Goal: Task Accomplishment & Management: Manage account settings

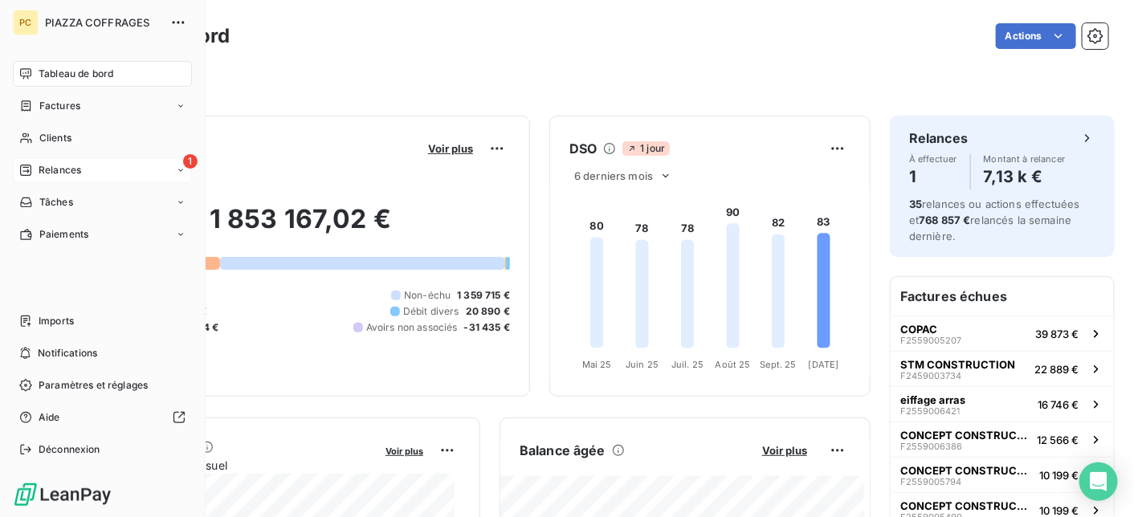
click at [81, 167] on div "1 Relances" at bounding box center [102, 170] width 179 height 26
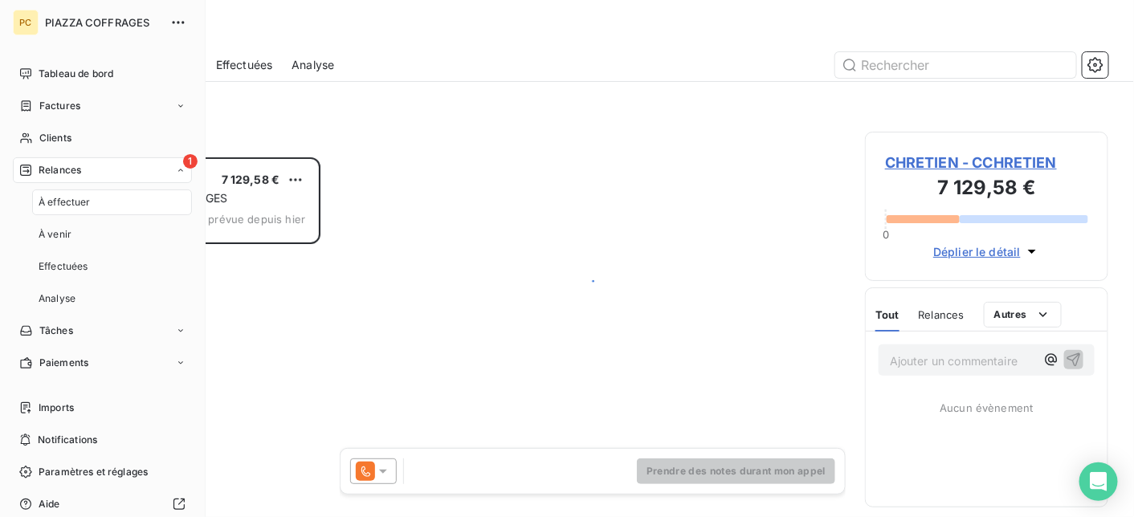
scroll to position [348, 231]
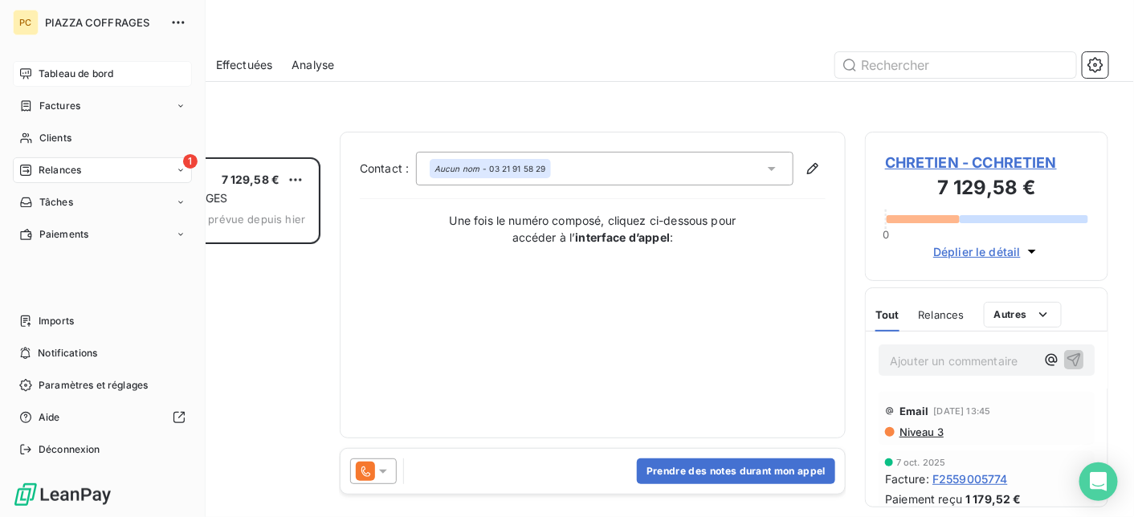
click at [55, 69] on span "Tableau de bord" at bounding box center [76, 74] width 75 height 14
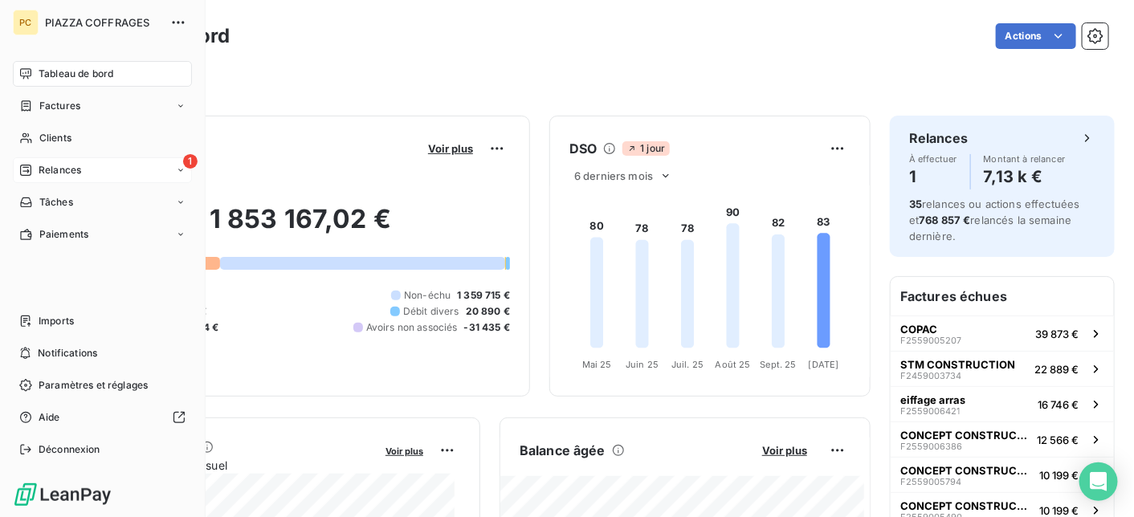
click at [75, 170] on span "Relances" at bounding box center [60, 170] width 43 height 14
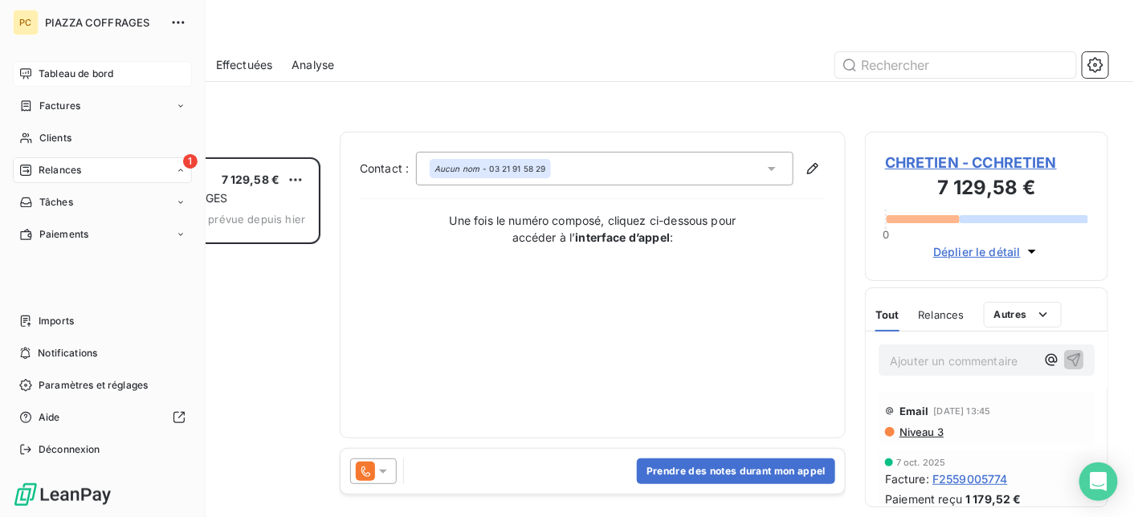
scroll to position [348, 231]
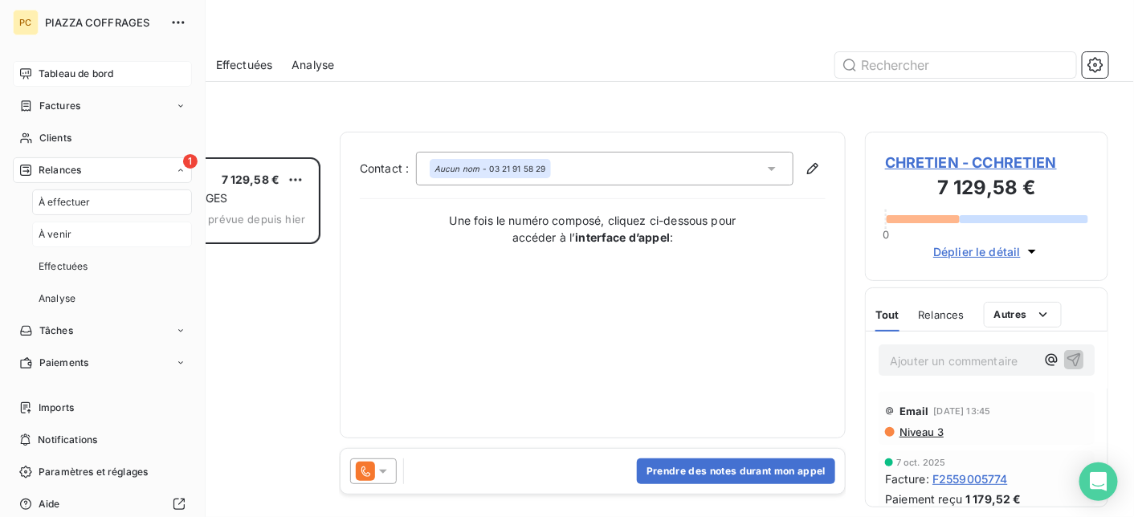
click at [59, 234] on span "À venir" at bounding box center [55, 234] width 33 height 14
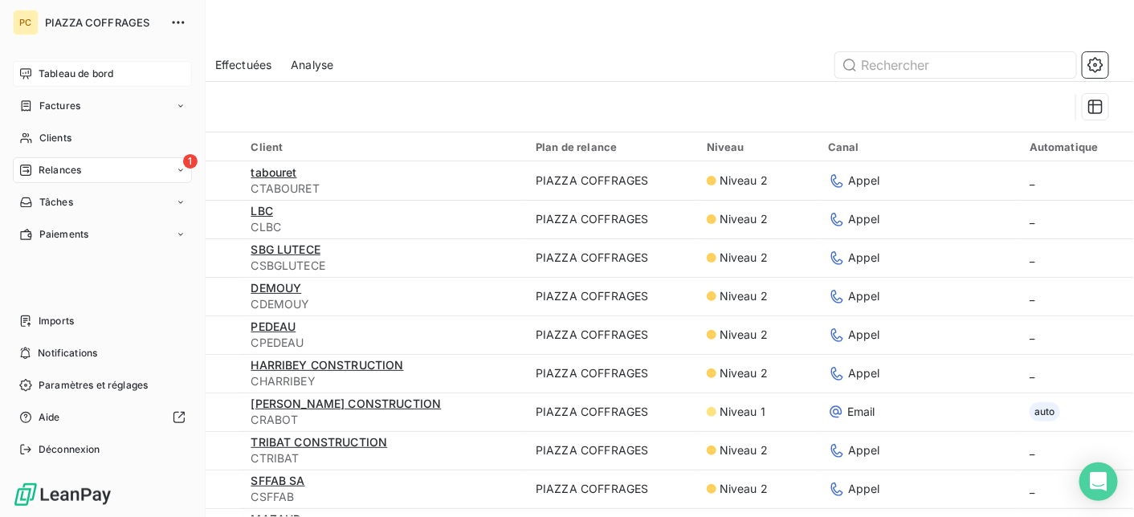
click at [49, 77] on span "Tableau de bord" at bounding box center [76, 74] width 75 height 14
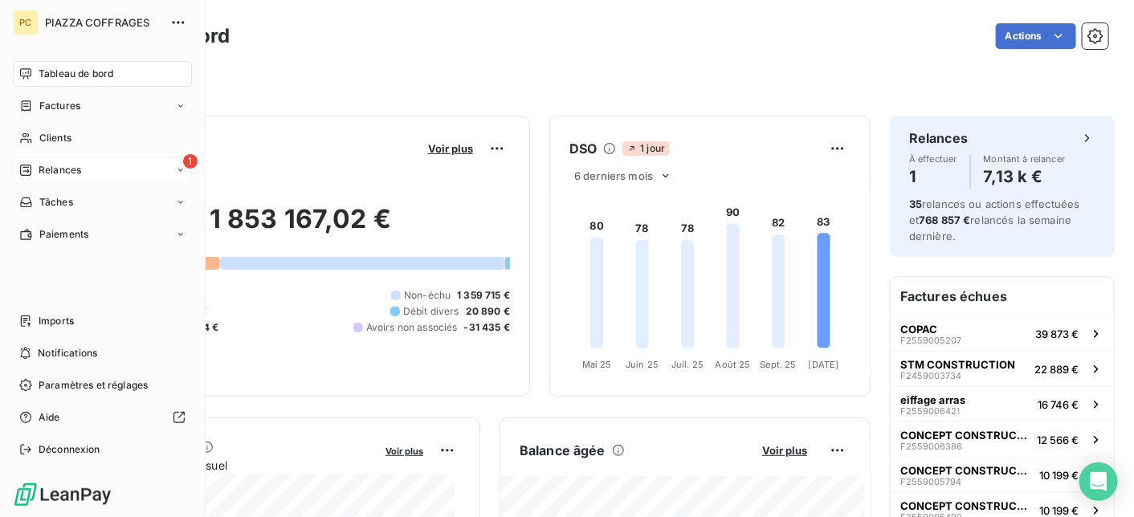
click at [59, 164] on span "Relances" at bounding box center [60, 170] width 43 height 14
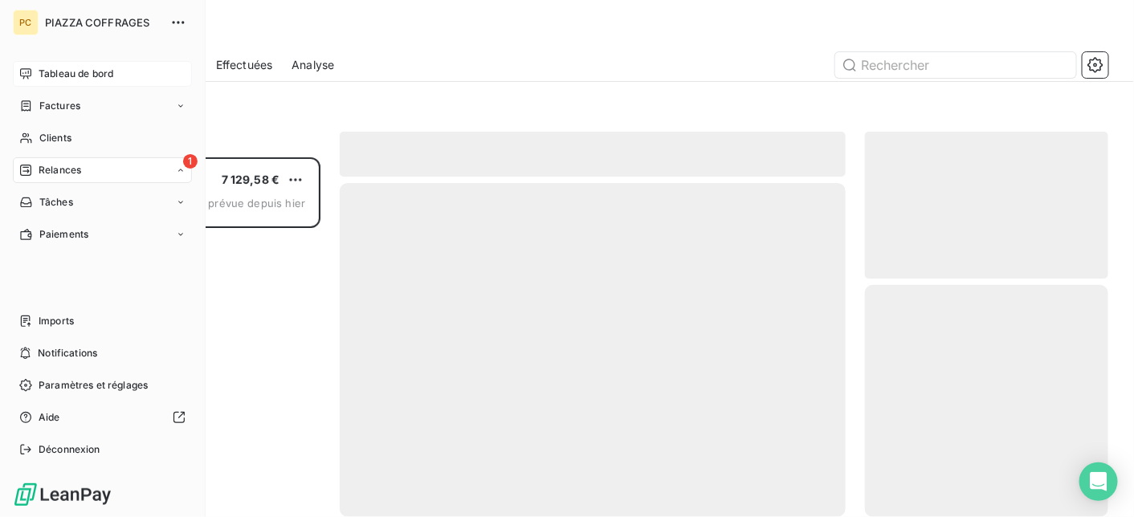
scroll to position [348, 231]
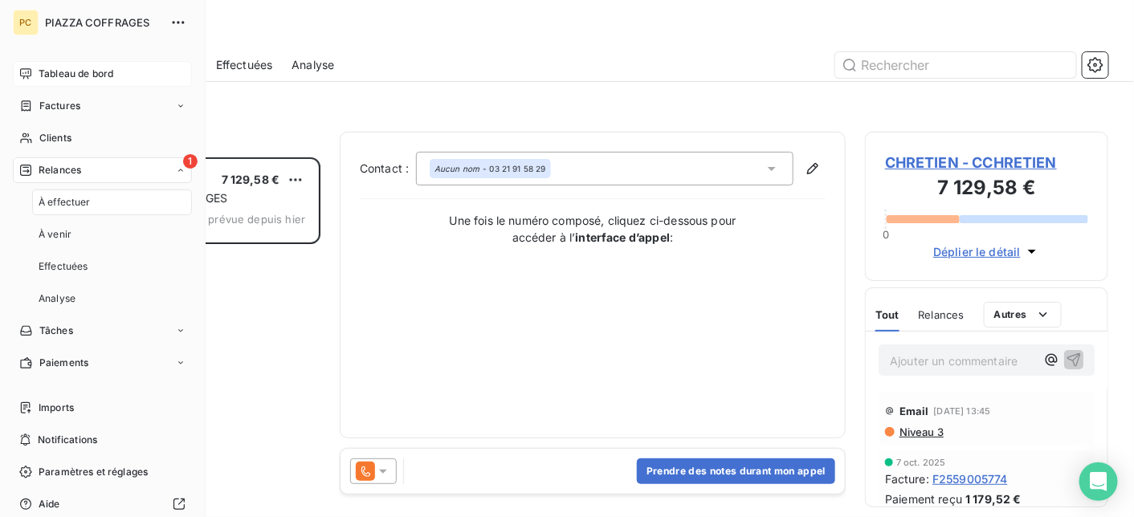
click at [85, 77] on span "Tableau de bord" at bounding box center [76, 74] width 75 height 14
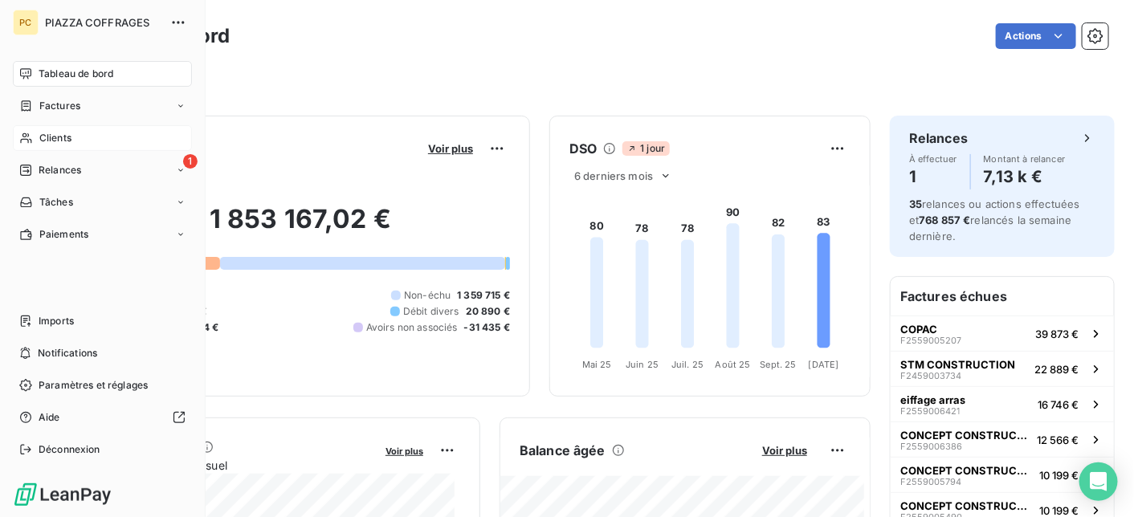
click at [44, 141] on span "Clients" at bounding box center [55, 138] width 32 height 14
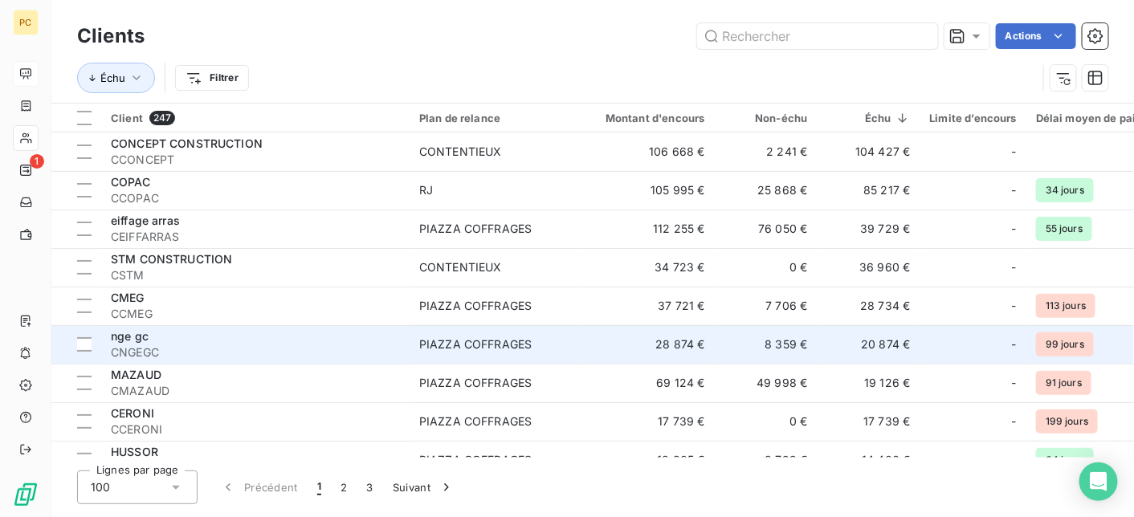
click at [460, 342] on div "PIAZZA COFFRAGES" at bounding box center [475, 344] width 112 height 16
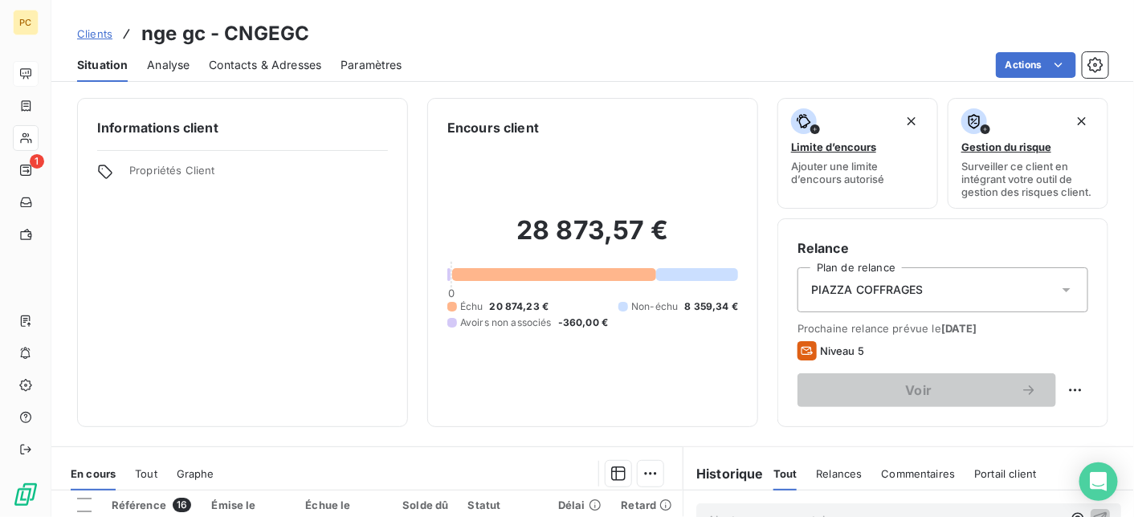
click at [270, 58] on span "Contacts & Adresses" at bounding box center [265, 65] width 112 height 16
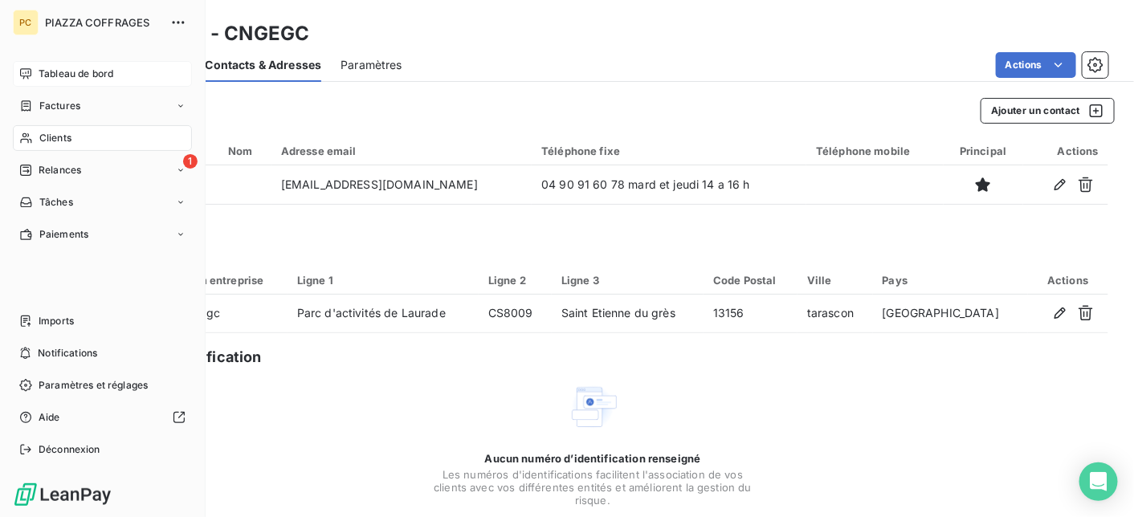
click at [60, 137] on span "Clients" at bounding box center [55, 138] width 32 height 14
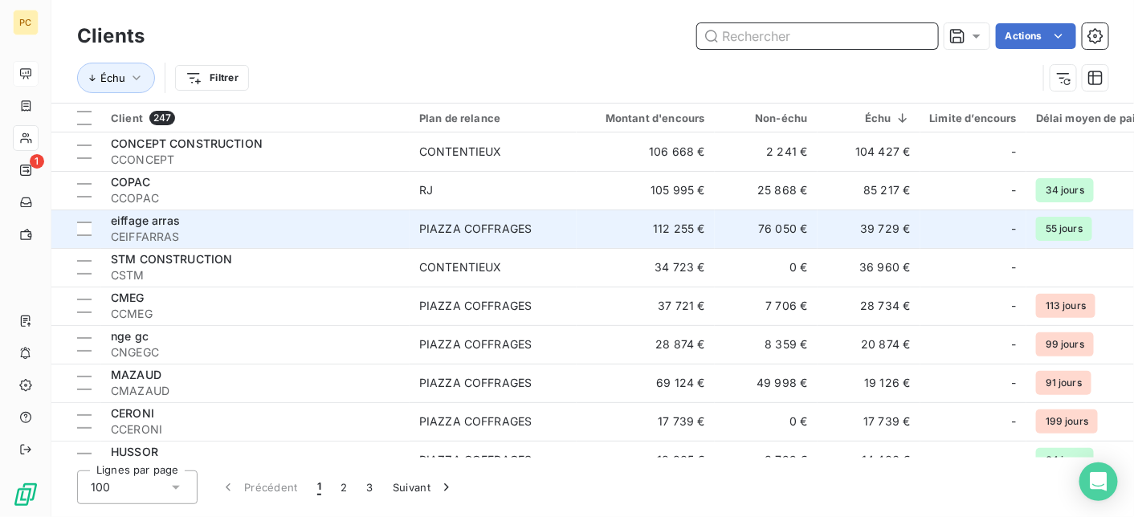
scroll to position [161, 0]
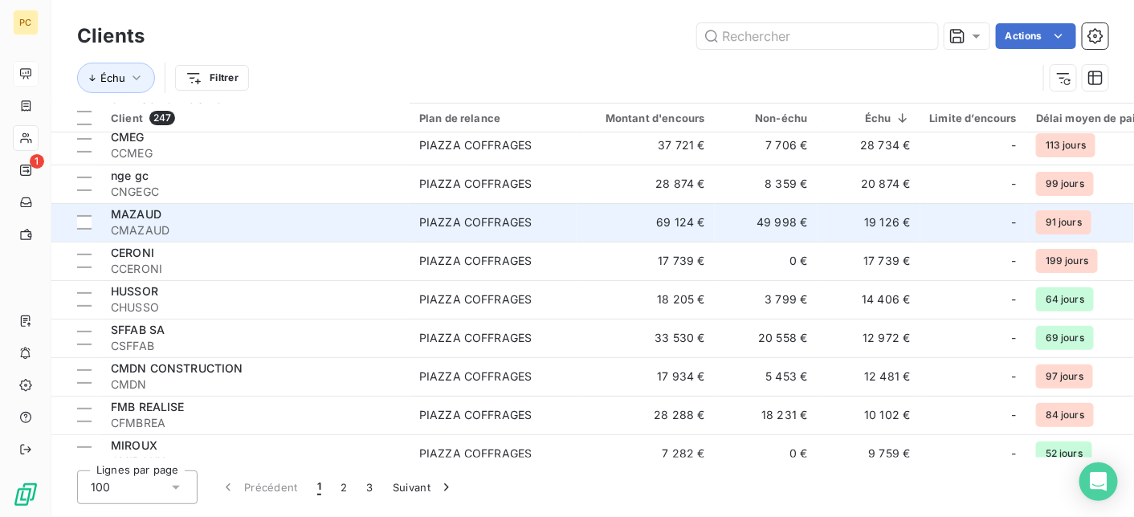
click at [237, 230] on span "CMAZAUD" at bounding box center [255, 230] width 289 height 16
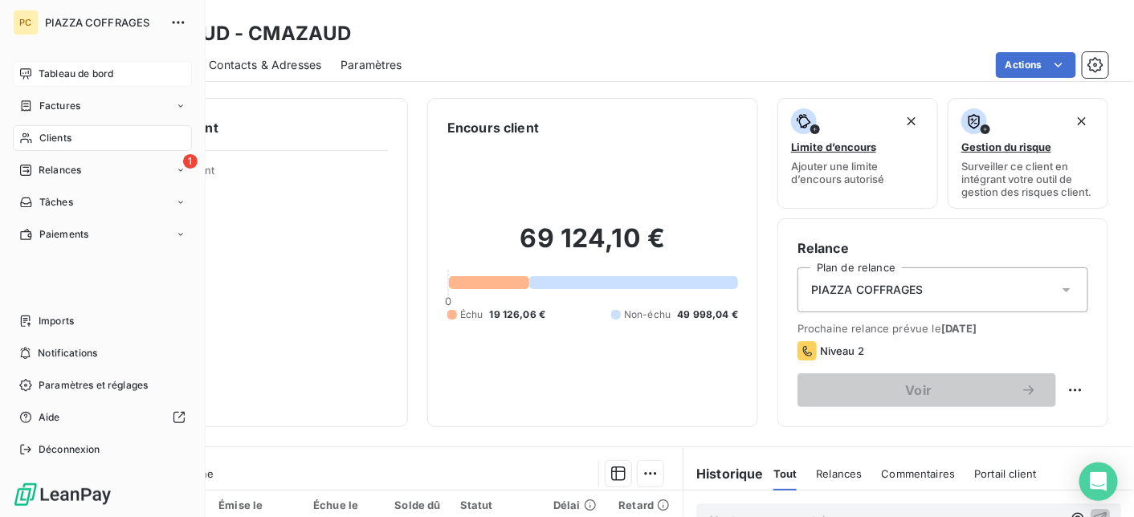
click at [73, 141] on div "Clients" at bounding box center [102, 138] width 179 height 26
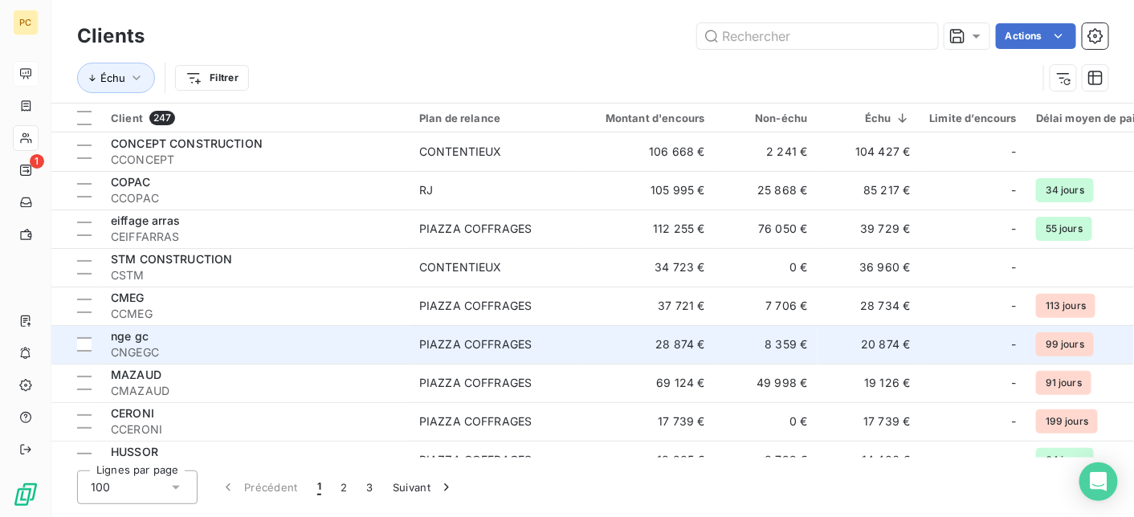
scroll to position [161, 0]
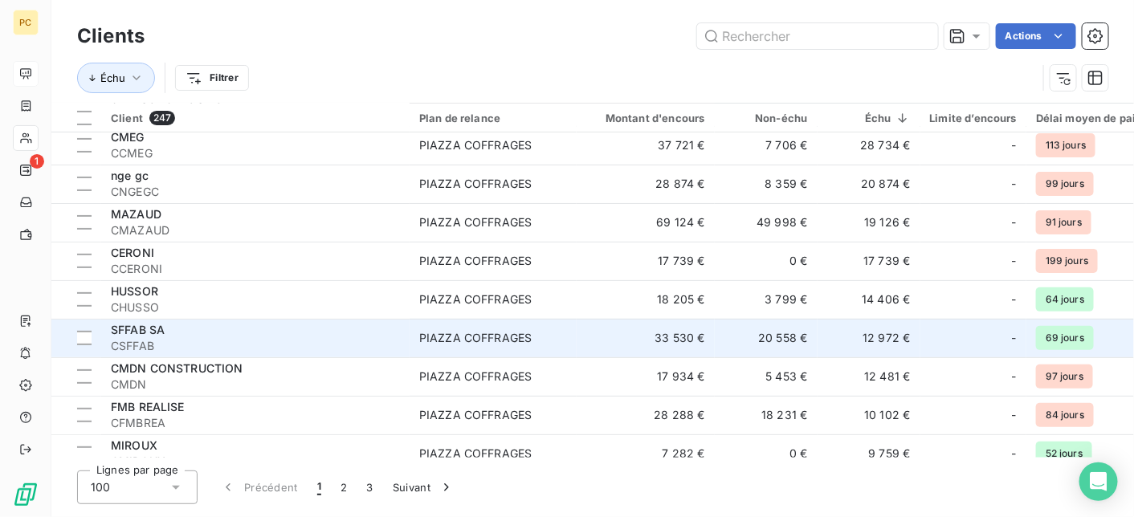
click at [320, 345] on span "CSFFAB" at bounding box center [255, 346] width 289 height 16
